Goal: Go to known website: Access a specific website the user already knows

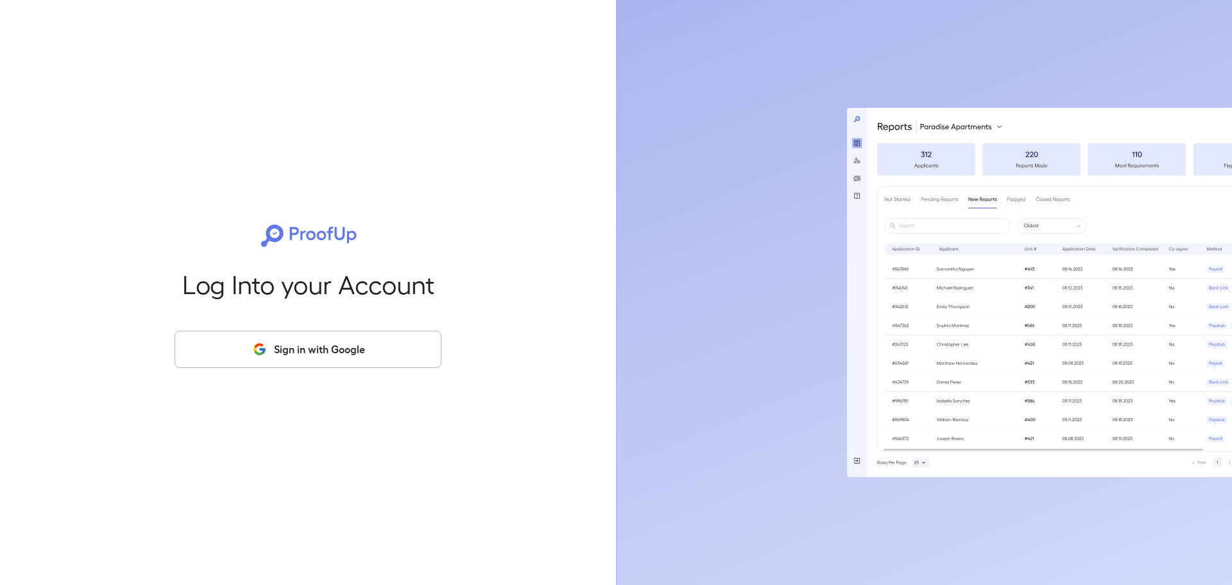
click at [306, 355] on button "Sign in with Google" at bounding box center [308, 349] width 267 height 37
